Goal: Task Accomplishment & Management: Manage account settings

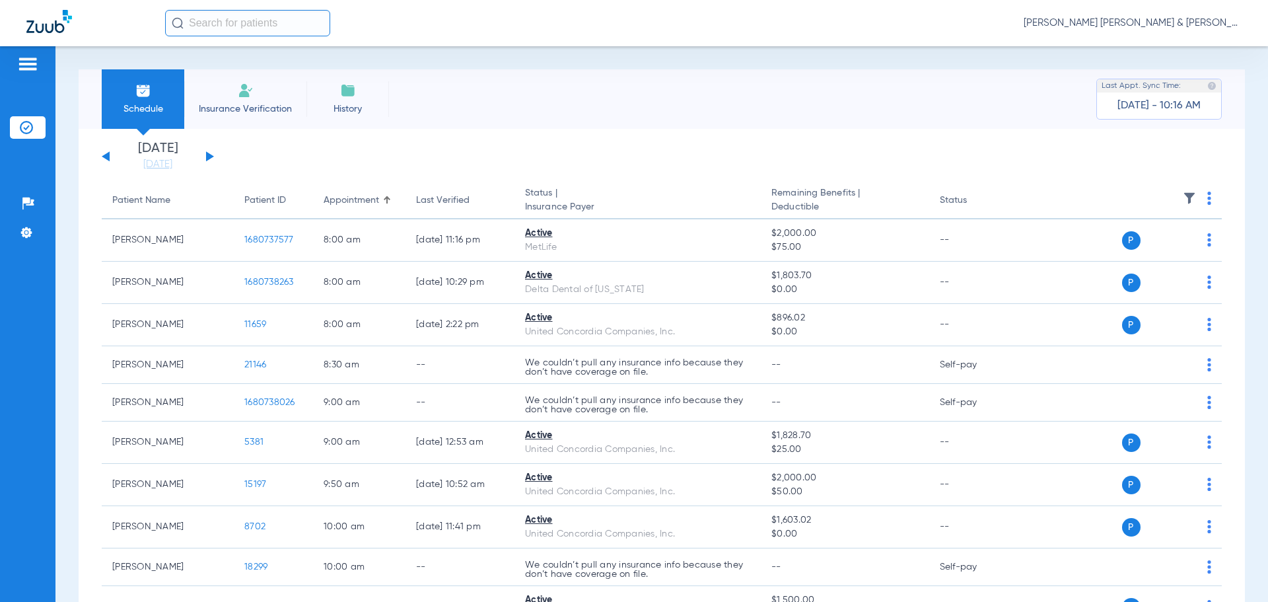
click at [227, 11] on input "text" at bounding box center [247, 23] width 165 height 26
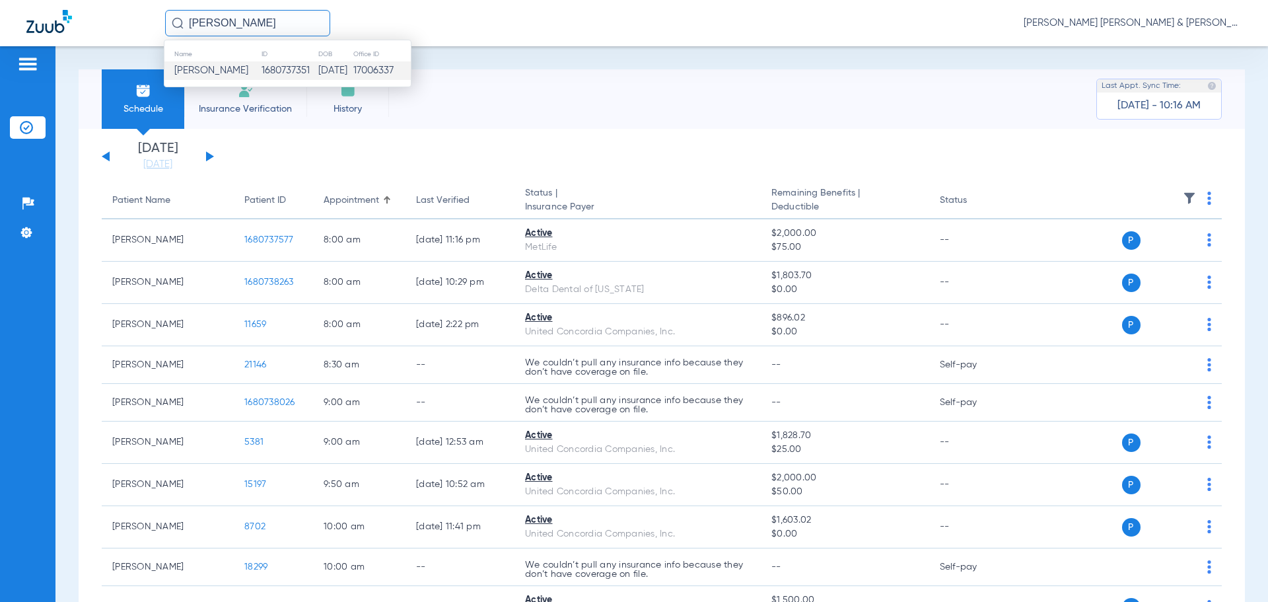
type input "[PERSON_NAME]"
click at [344, 68] on td "[DATE]" at bounding box center [335, 70] width 35 height 18
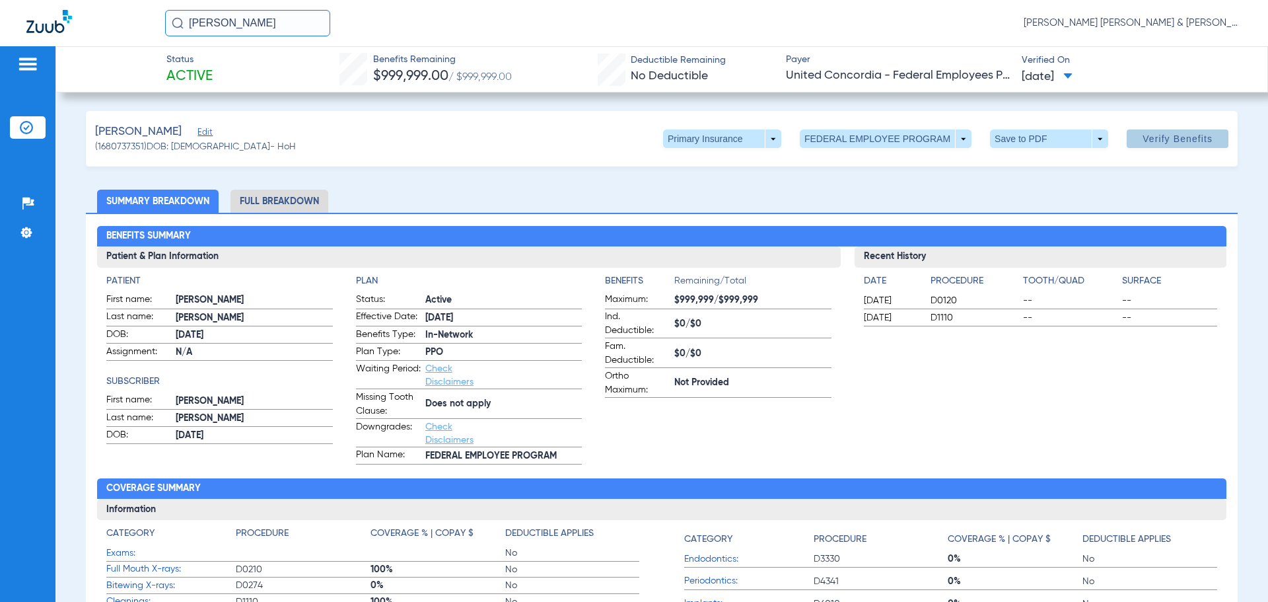
click at [1185, 130] on span at bounding box center [1178, 139] width 102 height 32
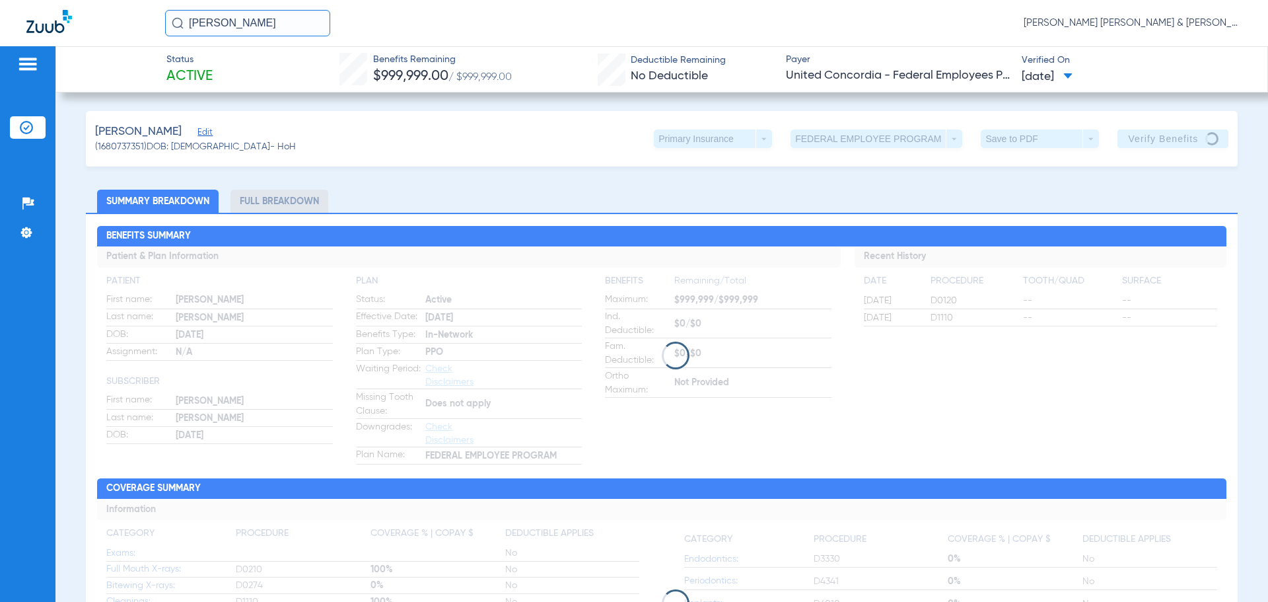
click at [27, 70] on img at bounding box center [27, 64] width 21 height 16
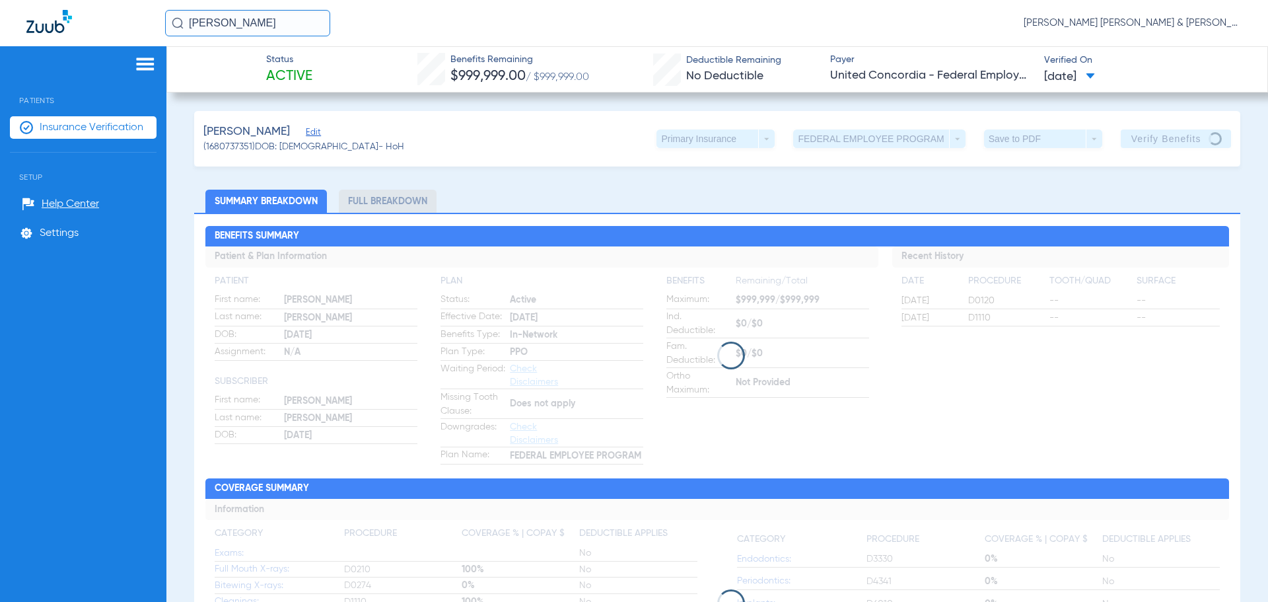
click at [151, 56] on div "Patients Insurance Verification Setup Help Center Settings" at bounding box center [83, 347] width 166 height 602
click at [507, 128] on div "[PERSON_NAME] (1680737351) DOB: [DEMOGRAPHIC_DATA] - HoH Primary Insurance arro…" at bounding box center [717, 138] width 1047 height 55
click at [145, 63] on img at bounding box center [145, 64] width 21 height 16
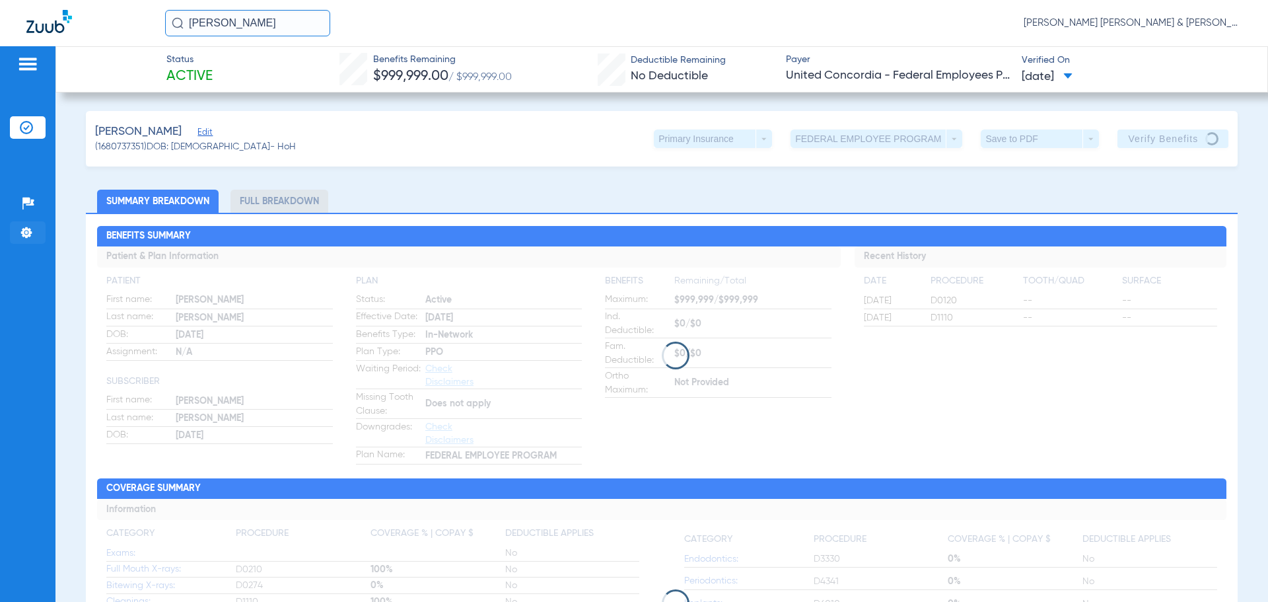
click at [17, 229] on li "Settings" at bounding box center [28, 232] width 36 height 22
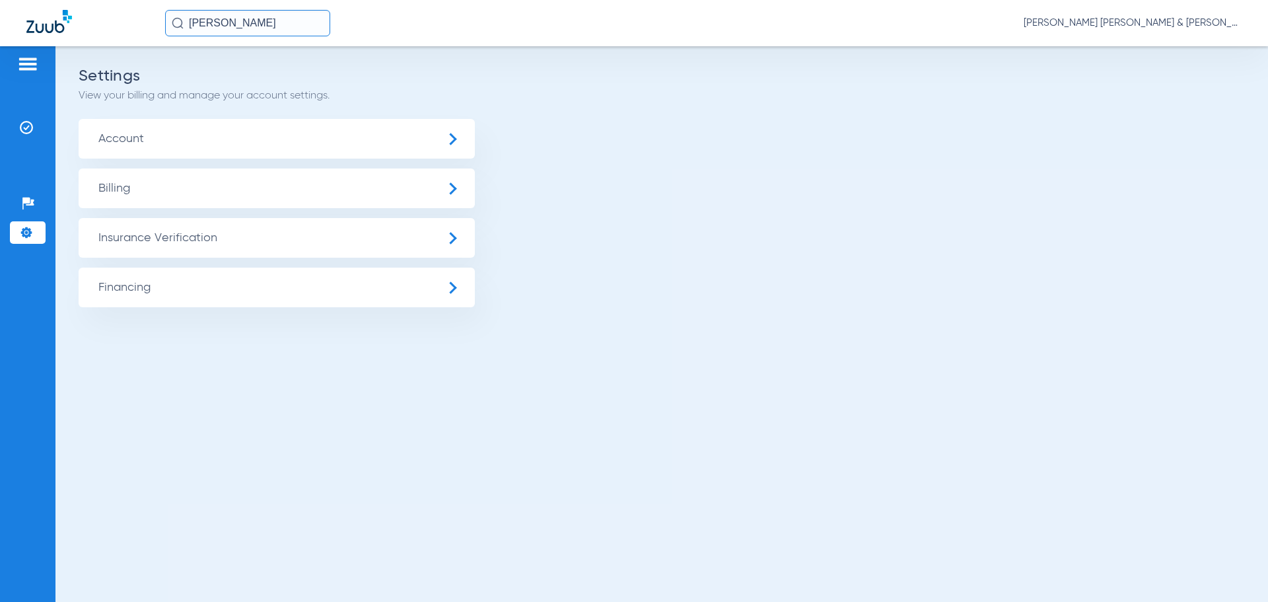
click at [27, 57] on img at bounding box center [27, 64] width 21 height 16
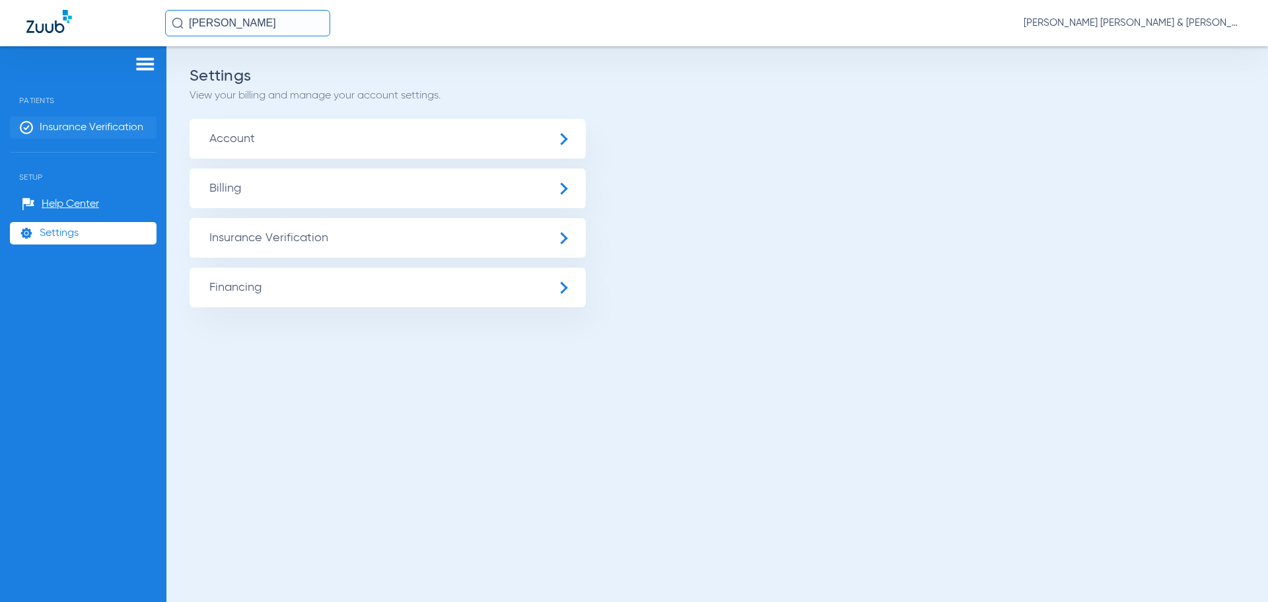
click at [50, 116] on li "Insurance Verification" at bounding box center [83, 127] width 147 height 22
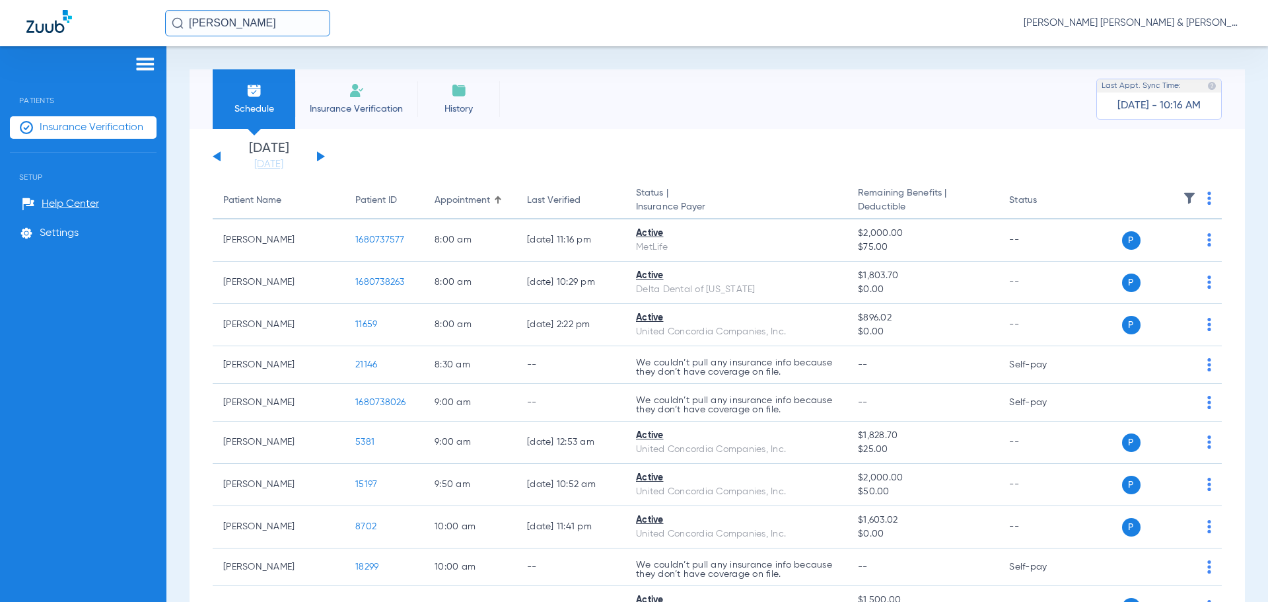
click at [322, 155] on button at bounding box center [321, 156] width 8 height 10
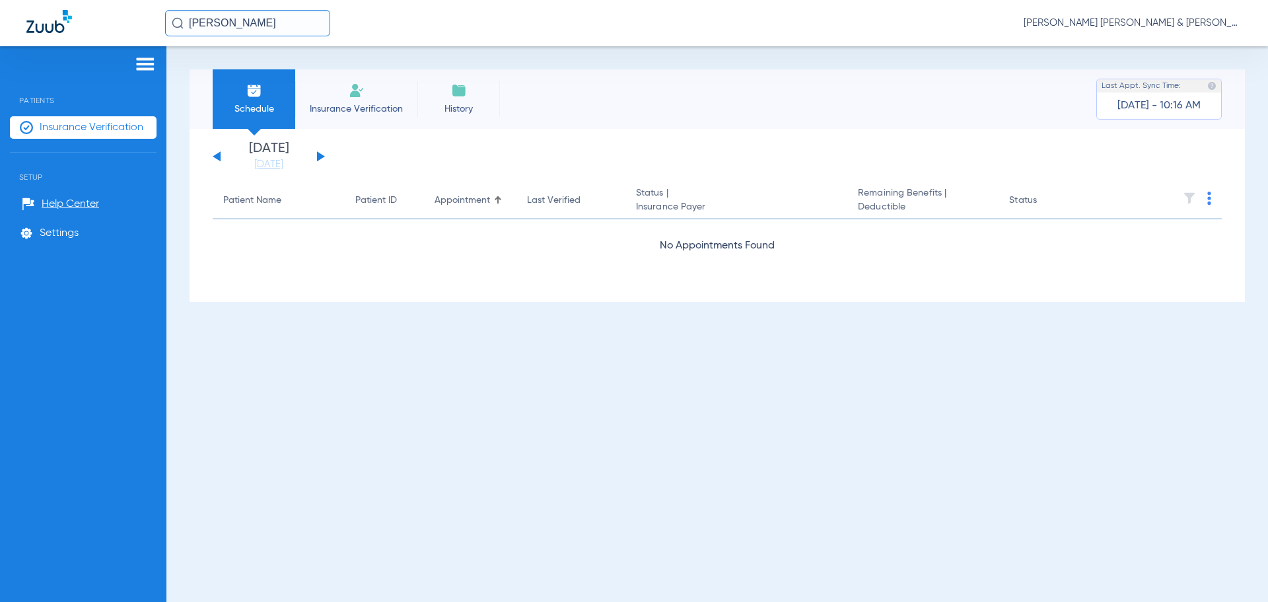
click at [322, 155] on button at bounding box center [321, 156] width 8 height 10
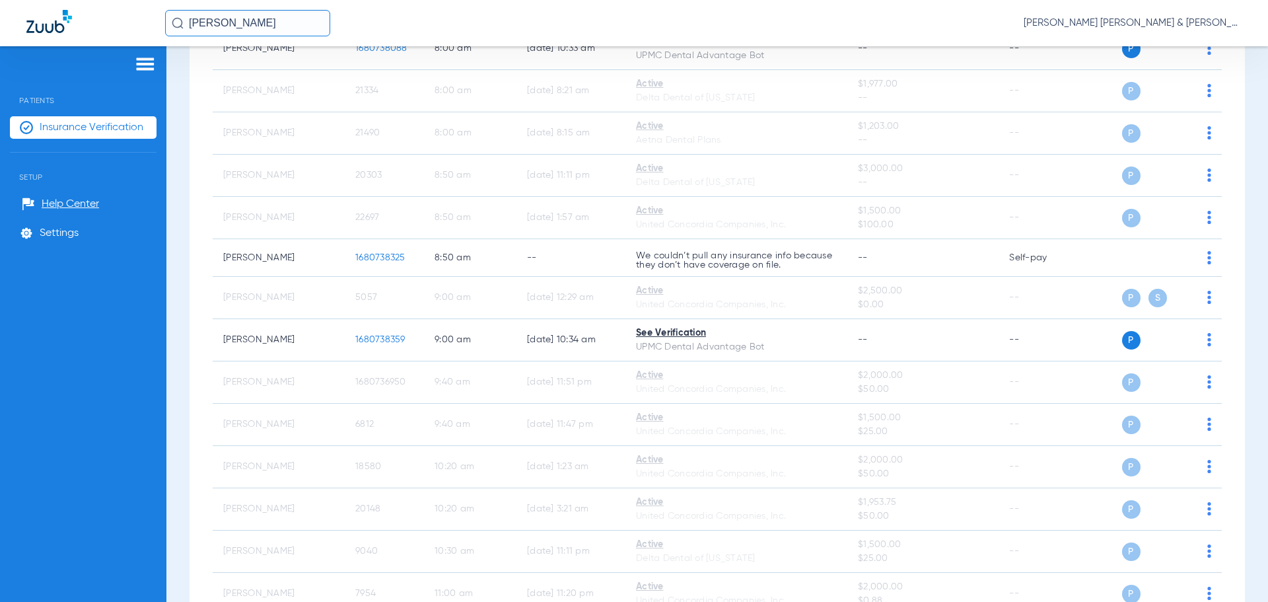
scroll to position [462, 0]
